Goal: Use online tool/utility: Utilize a website feature to perform a specific function

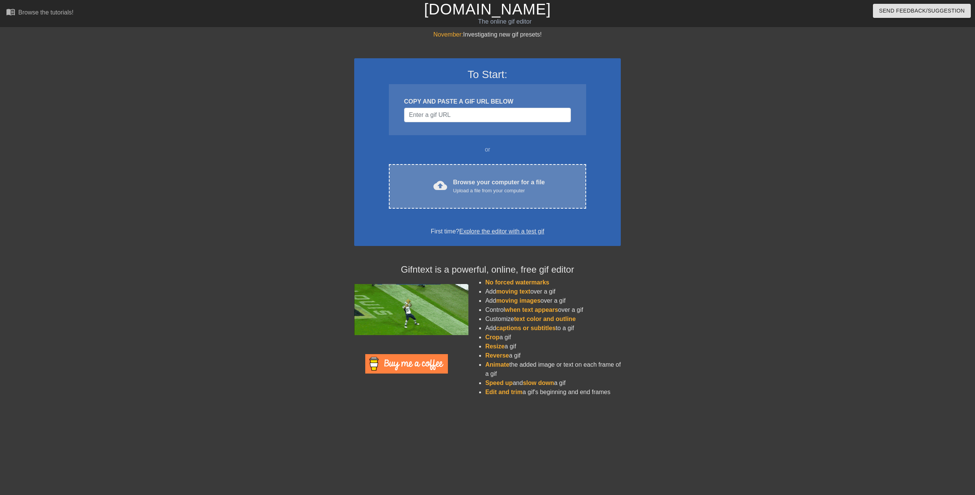
click at [489, 195] on div "cloud_upload Browse your computer for a file Upload a file from your computer C…" at bounding box center [487, 186] width 197 height 45
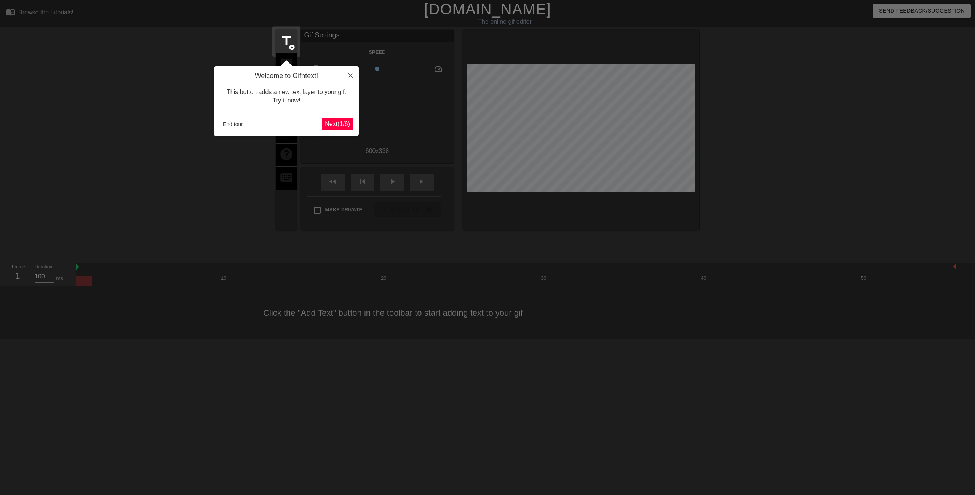
click at [339, 121] on span "Next ( 1 / 6 )" at bounding box center [337, 124] width 25 height 6
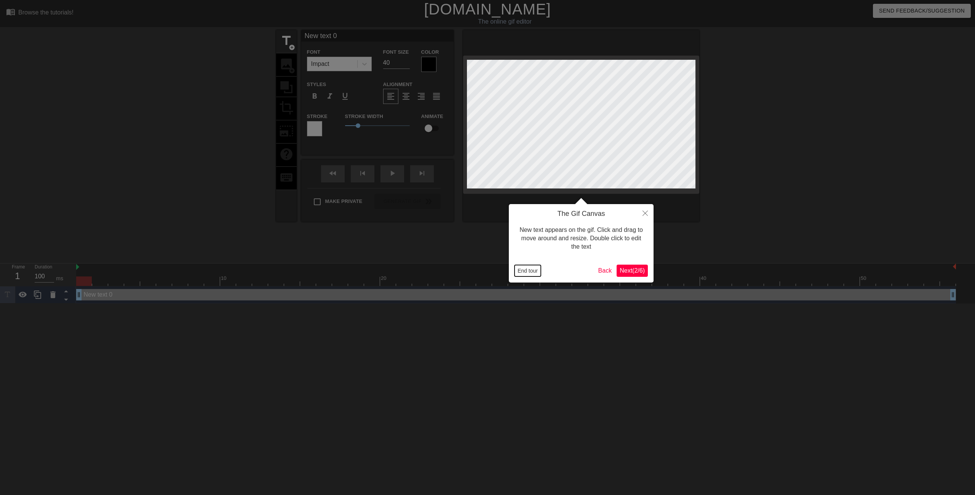
click at [526, 273] on button "End tour" at bounding box center [527, 270] width 26 height 11
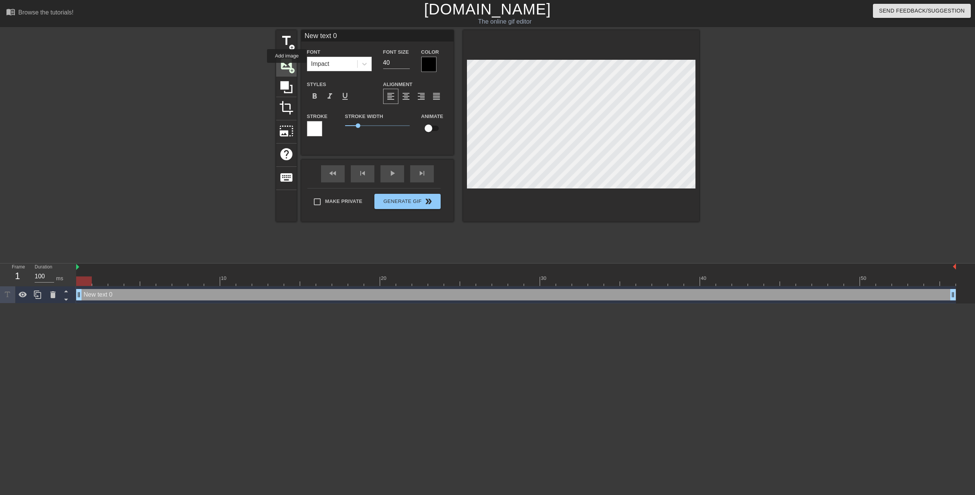
click at [287, 68] on span "image" at bounding box center [286, 64] width 14 height 14
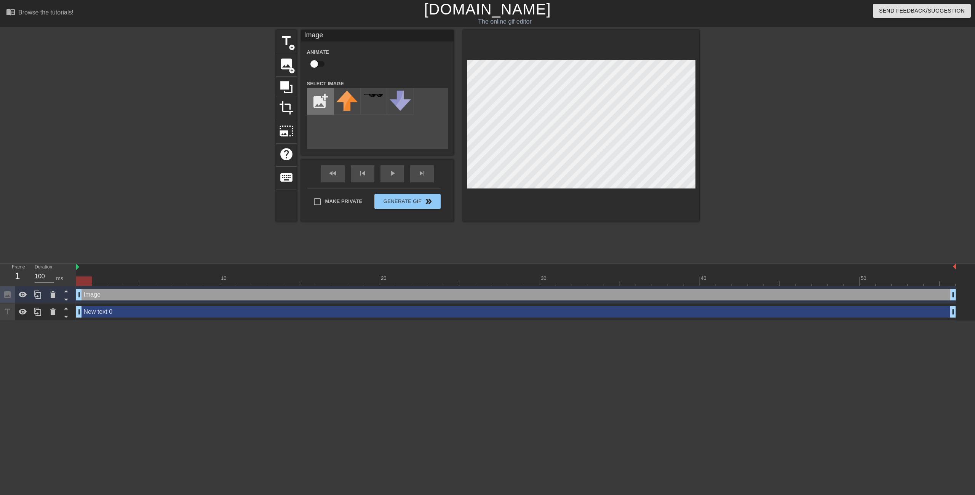
click at [319, 106] on input "file" at bounding box center [320, 101] width 26 height 26
type input "C:\fakepath\when its battery dies its just going to be me here.png"
click at [340, 105] on div at bounding box center [347, 101] width 27 height 27
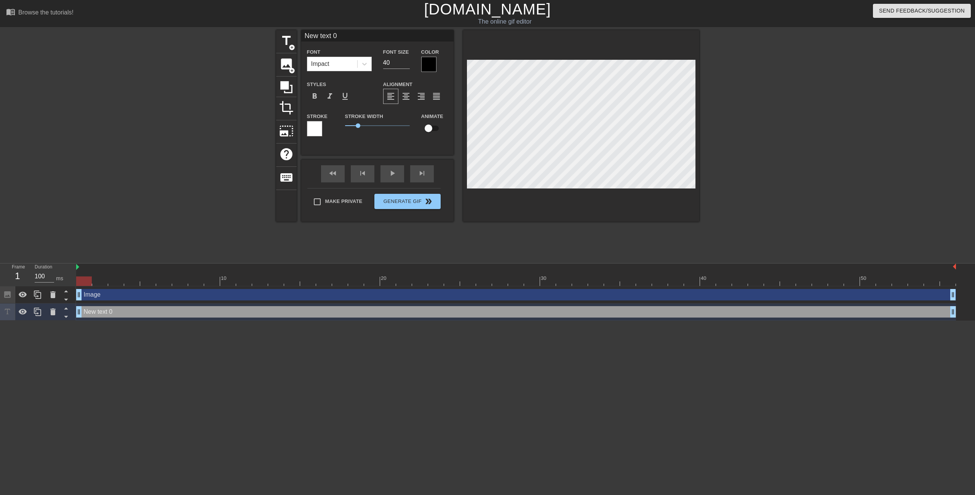
scroll to position [1, 1]
drag, startPoint x: 434, startPoint y: 134, endPoint x: 337, endPoint y: 36, distance: 137.9
click at [349, 62] on div "Impact" at bounding box center [332, 64] width 50 height 14
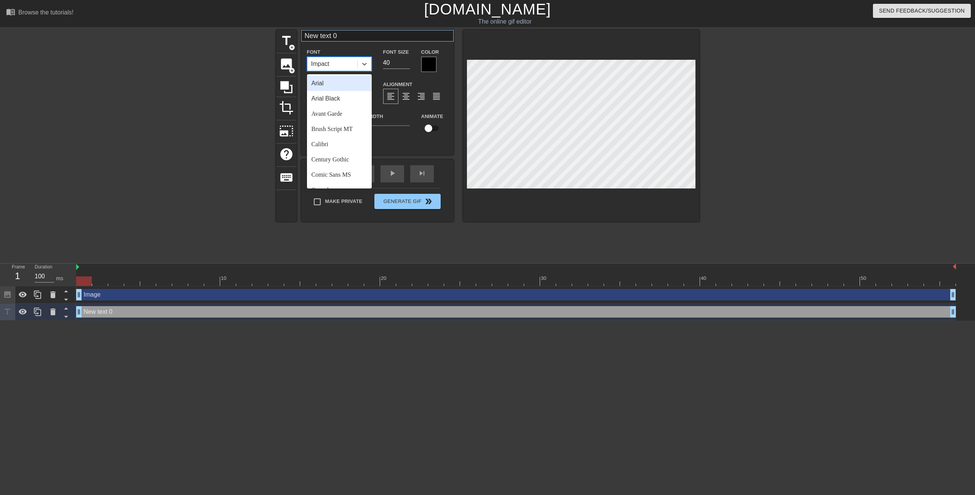
scroll to position [1, 2]
click at [336, 39] on input "New text 0" at bounding box center [377, 35] width 152 height 11
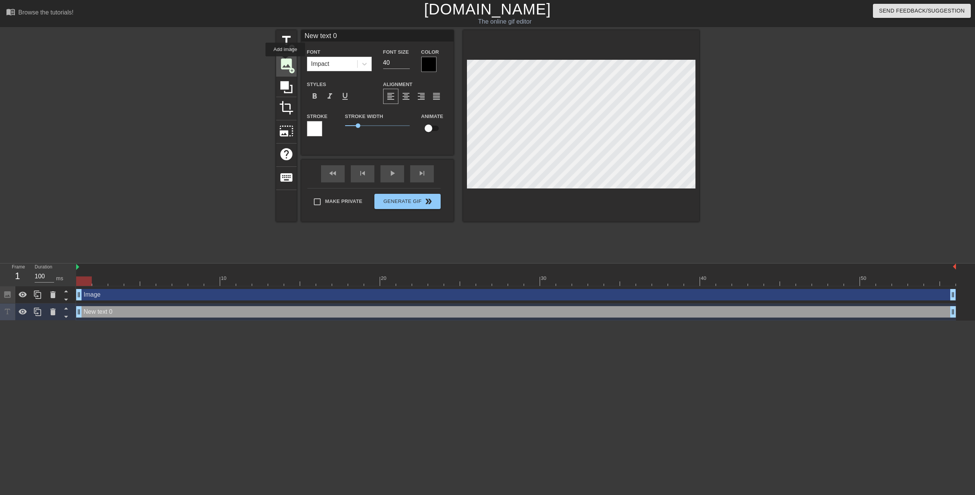
click at [285, 62] on span "image" at bounding box center [286, 64] width 14 height 14
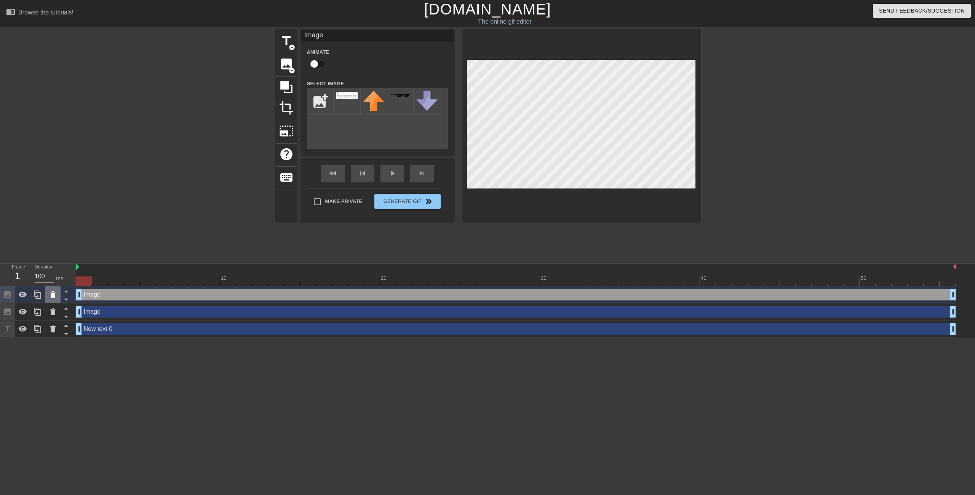
click at [52, 292] on icon at bounding box center [52, 294] width 9 height 9
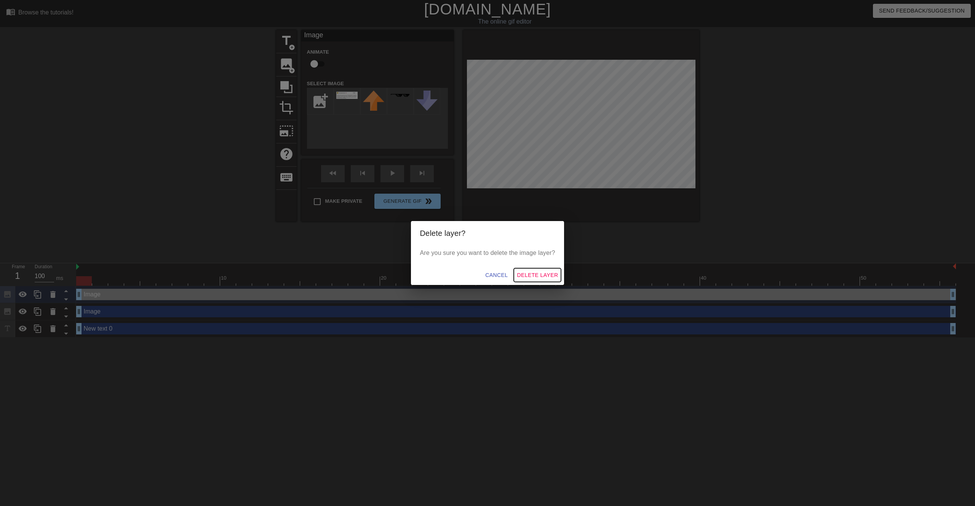
click at [551, 276] on span "Delete Layer" at bounding box center [537, 276] width 41 height 10
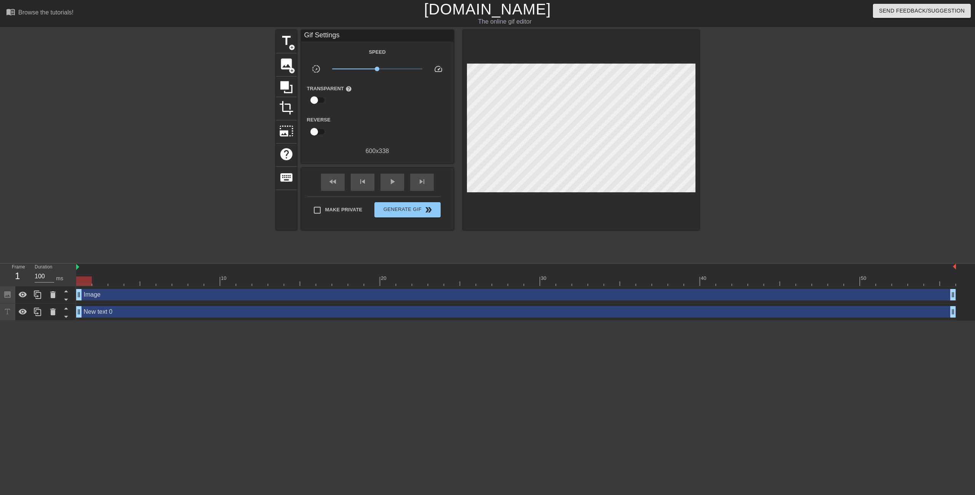
click at [94, 315] on div "New text 0 drag_handle drag_handle" at bounding box center [516, 311] width 880 height 11
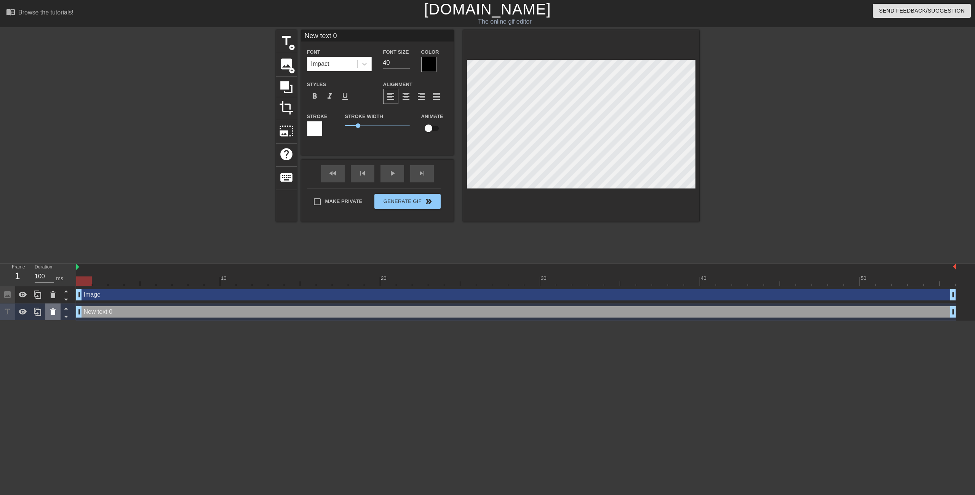
click at [46, 313] on div at bounding box center [52, 311] width 15 height 17
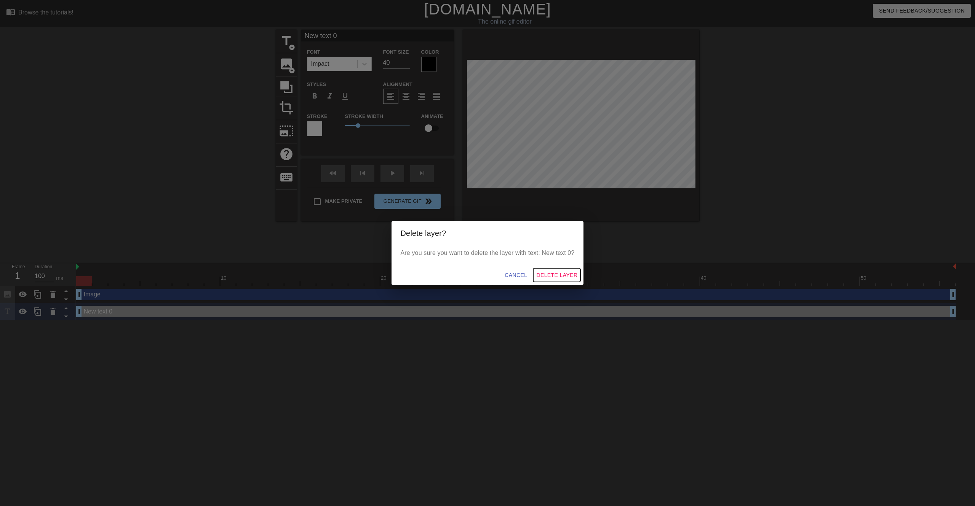
click at [552, 272] on span "Delete Layer" at bounding box center [556, 276] width 41 height 10
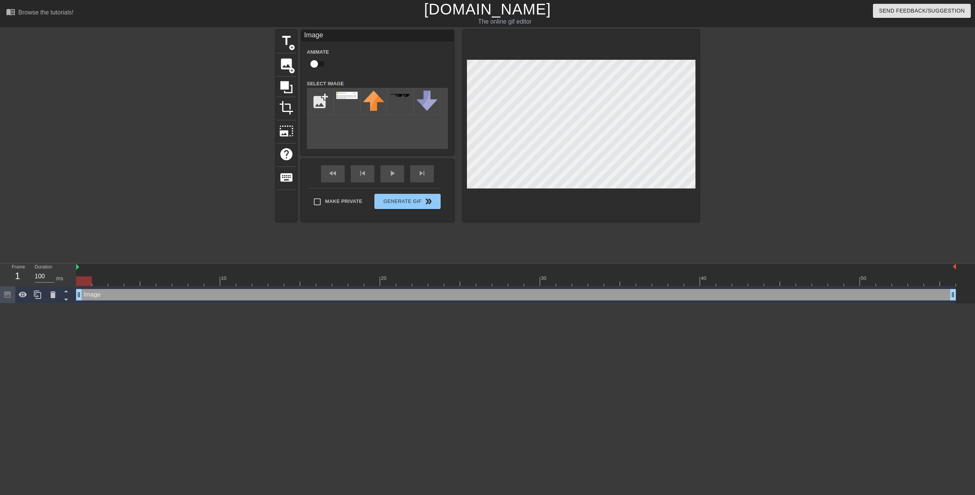
click at [698, 178] on div at bounding box center [581, 126] width 236 height 192
click at [832, 123] on div "title add_circle image add_circle crop photo_size_select_large help keyboard Im…" at bounding box center [487, 144] width 975 height 228
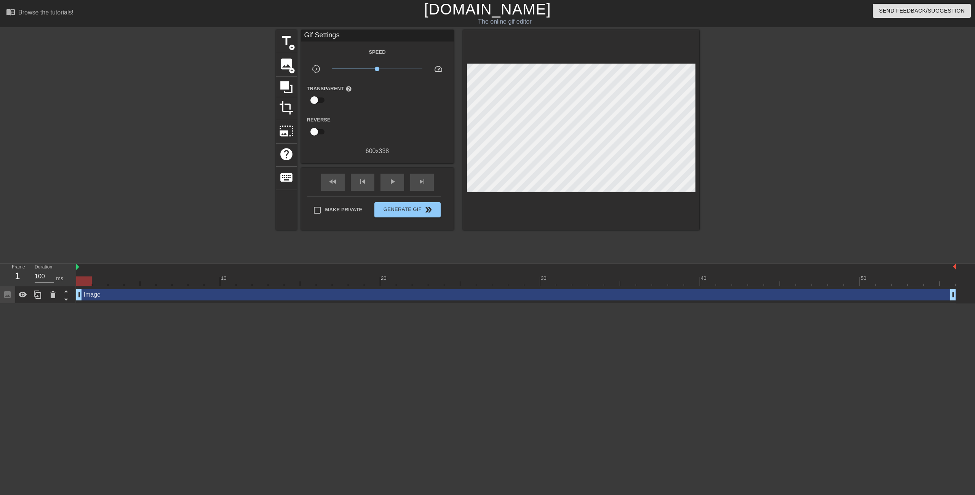
drag, startPoint x: 85, startPoint y: 283, endPoint x: 2, endPoint y: 248, distance: 90.5
click at [2, 248] on div "menu_book Browse the tutorials! [DOMAIN_NAME] The online gif editor Send Feedba…" at bounding box center [487, 151] width 975 height 303
click at [288, 178] on span "keyboard" at bounding box center [286, 177] width 14 height 14
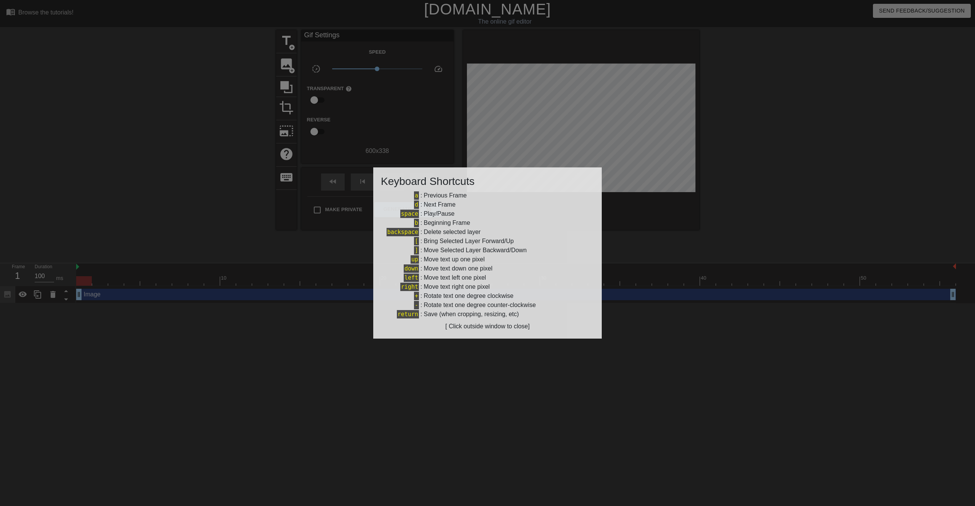
click at [533, 388] on div at bounding box center [487, 253] width 975 height 506
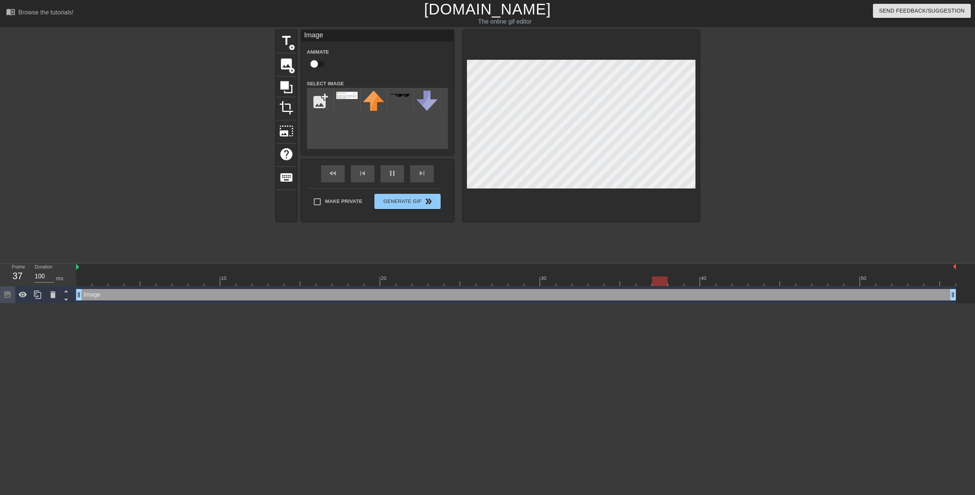
click at [831, 147] on div "title add_circle image add_circle crop photo_size_select_large help keyboard Im…" at bounding box center [487, 144] width 975 height 228
click at [880, 88] on div "title add_circle image add_circle crop photo_size_select_large help keyboard Im…" at bounding box center [487, 144] width 975 height 228
click at [838, 149] on div "title add_circle image add_circle crop photo_size_select_large help keyboard Im…" at bounding box center [487, 144] width 975 height 228
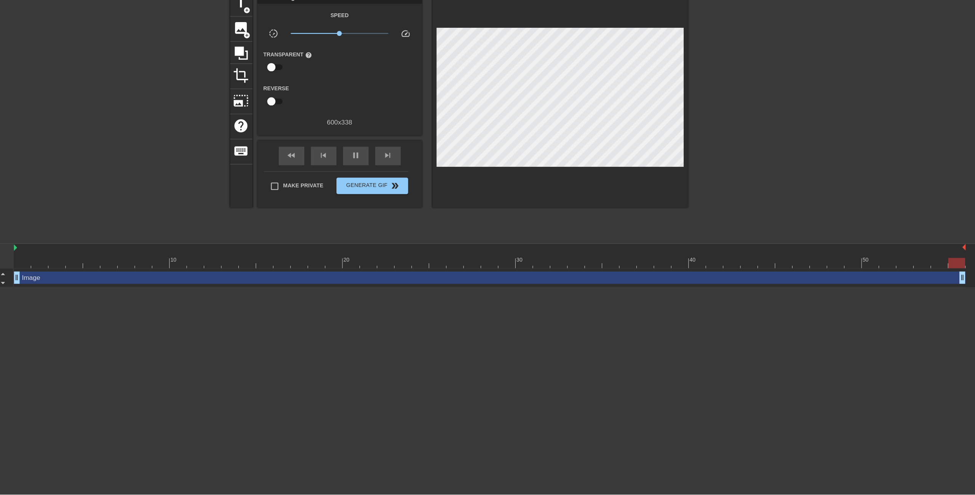
scroll to position [0, 0]
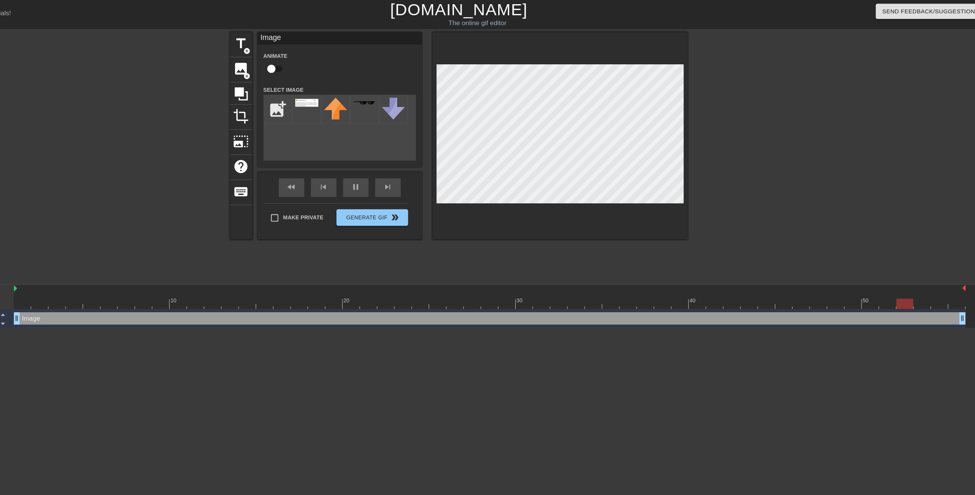
click at [739, 137] on div at bounding box center [765, 144] width 114 height 228
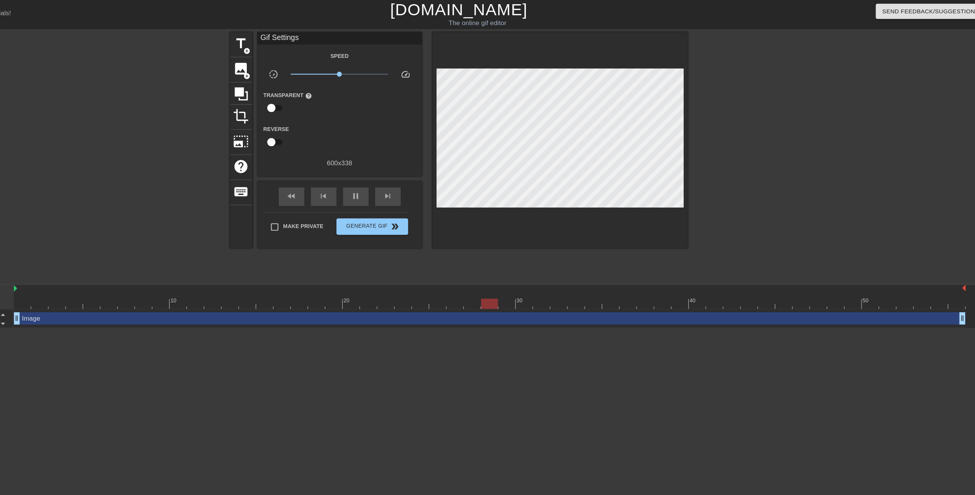
click at [763, 127] on div at bounding box center [765, 144] width 114 height 228
click at [424, 210] on span "double_arrow" at bounding box center [428, 209] width 9 height 9
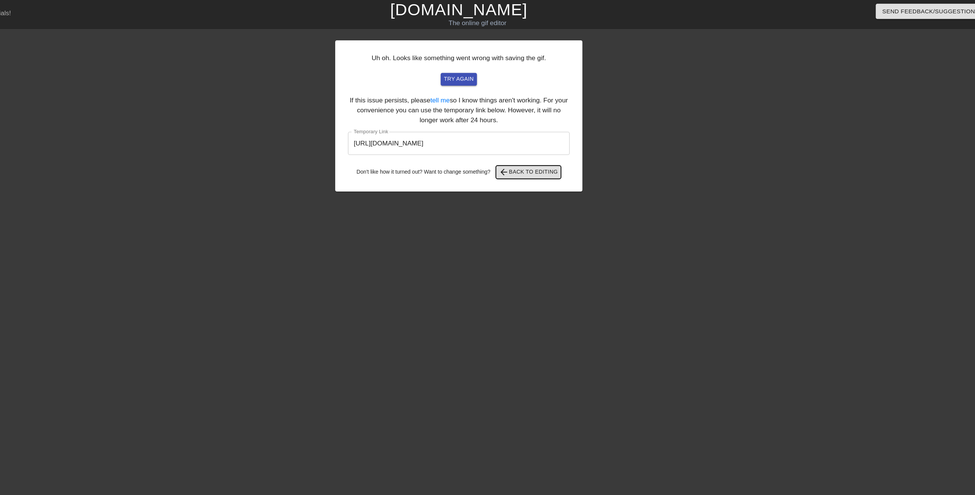
click at [554, 157] on span "arrow_back Back to Editing" at bounding box center [552, 159] width 54 height 9
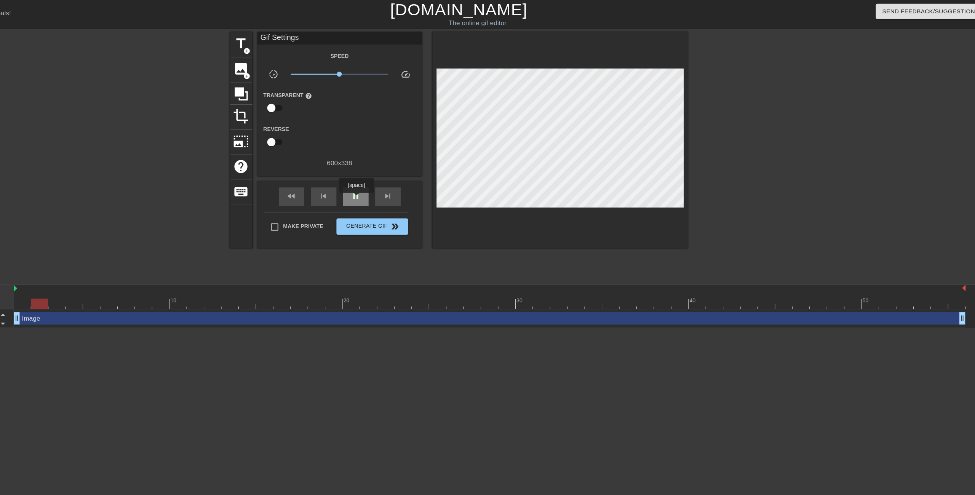
click at [393, 184] on span "pause" at bounding box center [392, 181] width 9 height 9
drag, startPoint x: 113, startPoint y: 283, endPoint x: 63, endPoint y: 280, distance: 49.9
click at [63, 280] on div "Frame 1 Duration 100 ms 10 20 30 40 50 Image drag_handle drag_handle" at bounding box center [487, 284] width 975 height 40
click at [388, 181] on span "play_arrow" at bounding box center [392, 181] width 9 height 9
